Goal: Navigation & Orientation: Find specific page/section

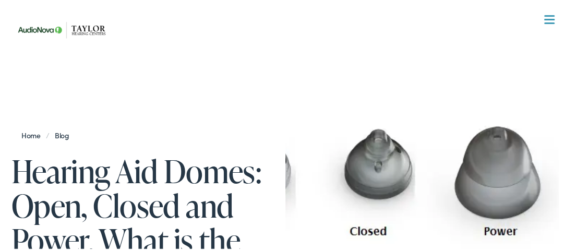
click at [27, 131] on link "Home" at bounding box center [33, 133] width 25 height 10
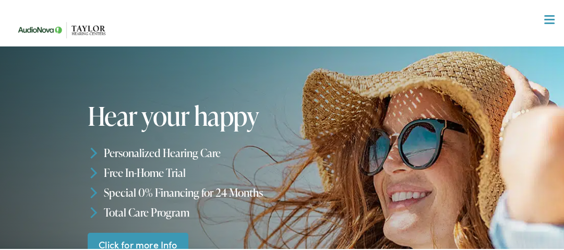
click at [146, 245] on link "Click for more Info" at bounding box center [138, 243] width 101 height 25
click at [144, 242] on link "Click for more Info" at bounding box center [138, 243] width 101 height 25
